Goal: Entertainment & Leisure: Consume media (video, audio)

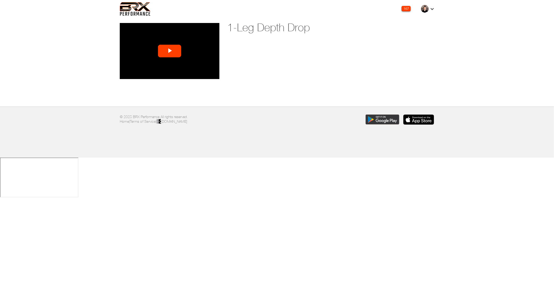
click at [169, 51] on span "Video Player" at bounding box center [169, 51] width 0 height 0
click at [215, 75] on span "Video Player" at bounding box center [214, 75] width 10 height 0
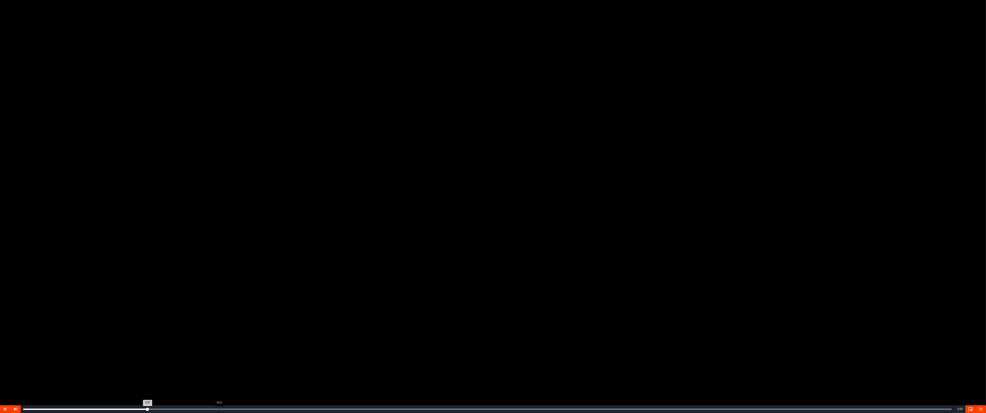
click at [219, 293] on div "Loaded : 100.00% 0:12 0:07" at bounding box center [487, 408] width 928 height 1
click at [317, 293] on div "Loaded : 100.00% 0:18 0:12" at bounding box center [487, 408] width 928 height 1
click at [395, 293] on div "Loaded : 100.00% 0:22 0:19" at bounding box center [488, 409] width 934 height 8
click at [376, 293] on video "Video Player" at bounding box center [493, 206] width 986 height 413
click at [373, 293] on div "Loaded : 100.00% 0:21 0:21" at bounding box center [487, 408] width 928 height 1
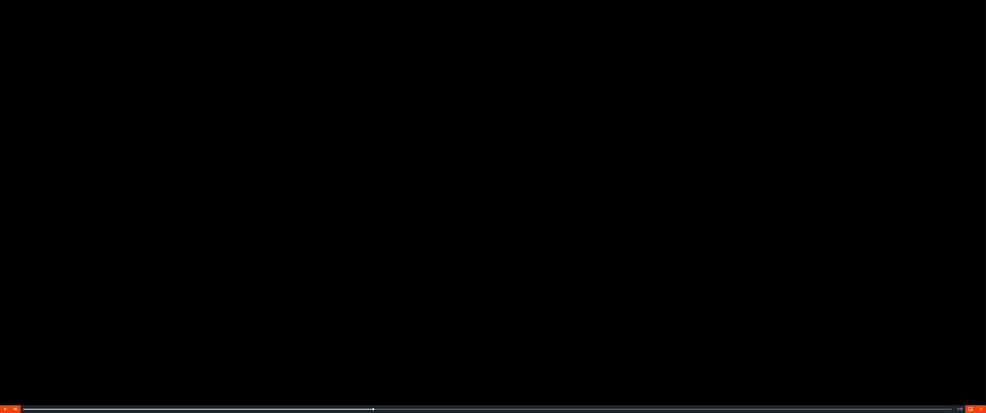
click at [394, 293] on video "Video Player" at bounding box center [493, 206] width 986 height 413
